Goal: Information Seeking & Learning: Learn about a topic

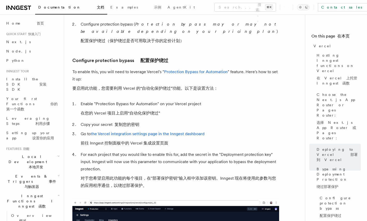
scroll to position [552, 0]
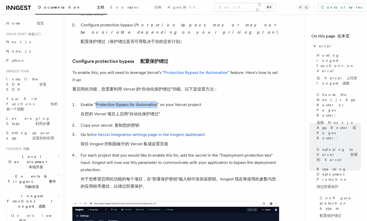
drag, startPoint x: 96, startPoint y: 89, endPoint x: 156, endPoint y: 91, distance: 59.9
click at [156, 101] on li "Enable "Protection Bypass for Automation" on your Vercel project 在您的 Vercel 项目上…" at bounding box center [179, 110] width 200 height 19
copy li "Protection Bypass for Automation"
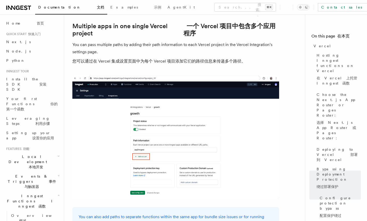
scroll to position [956, 0]
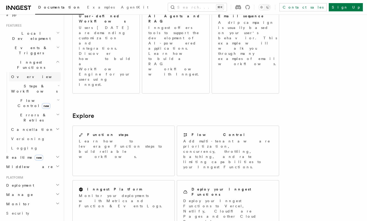
scroll to position [108, 0]
click at [44, 175] on h2 "Platform" at bounding box center [32, 177] width 57 height 4
click at [41, 180] on h2 "Deployment" at bounding box center [32, 184] width 57 height 9
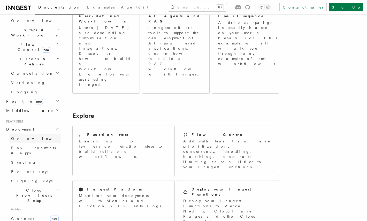
scroll to position [165, 0]
click at [28, 212] on link "Connect new" at bounding box center [35, 217] width 52 height 10
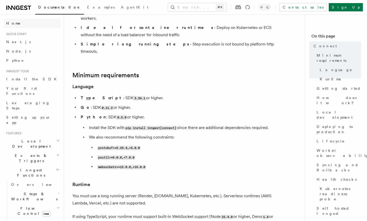
click at [16, 23] on span "Home" at bounding box center [13, 23] width 14 height 5
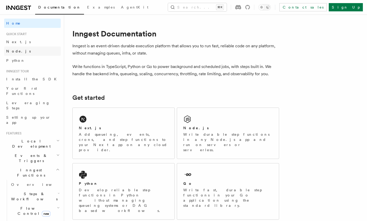
click at [24, 50] on link "Node.js" at bounding box center [32, 50] width 57 height 9
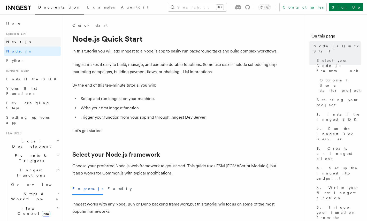
click at [26, 44] on link "Next.js" at bounding box center [32, 41] width 57 height 9
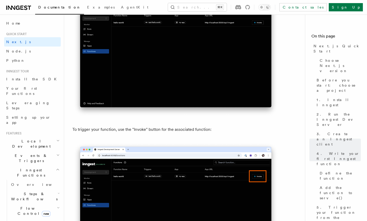
scroll to position [1326, 0]
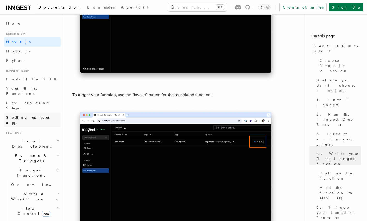
click at [34, 113] on link "Setting up your app" at bounding box center [32, 120] width 57 height 14
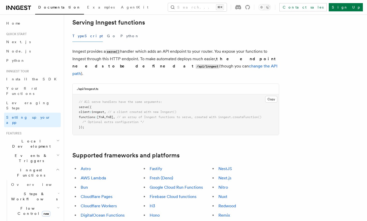
scroll to position [192, 0]
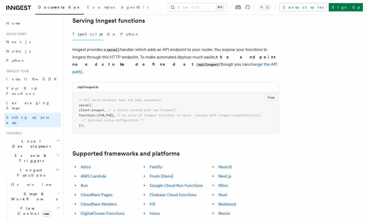
click at [35, 138] on span "Local Development" at bounding box center [30, 143] width 52 height 10
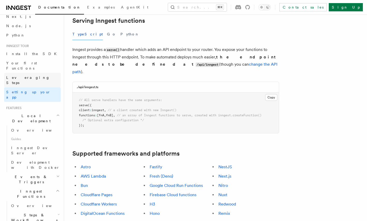
scroll to position [0, 0]
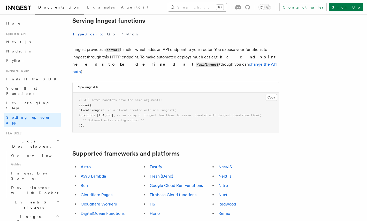
click at [178, 4] on button "Search... ⌘K" at bounding box center [197, 7] width 59 height 8
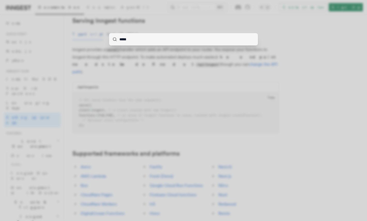
type input "******"
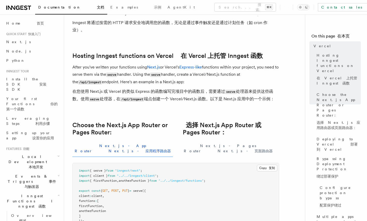
scroll to position [101, 0]
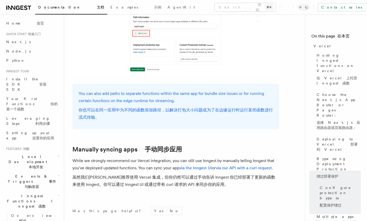
scroll to position [1189, 0]
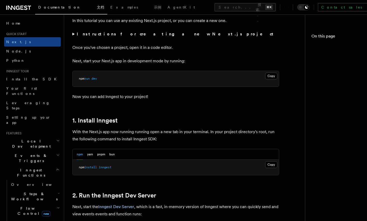
scroll to position [1326, 0]
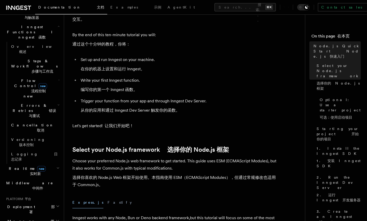
scroll to position [174, 0]
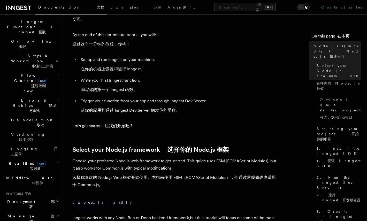
click at [41, 197] on h2 "Deployment 部署" at bounding box center [32, 204] width 57 height 14
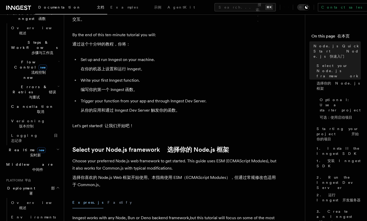
scroll to position [188, 0]
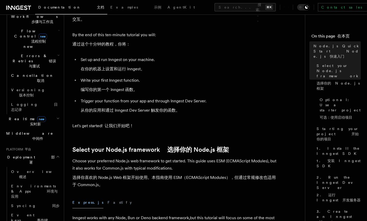
scroll to position [219, 0]
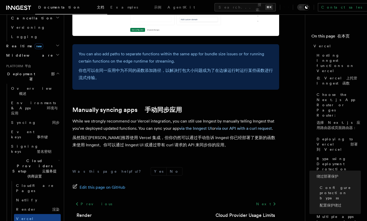
scroll to position [1189, 0]
